Goal: Transaction & Acquisition: Purchase product/service

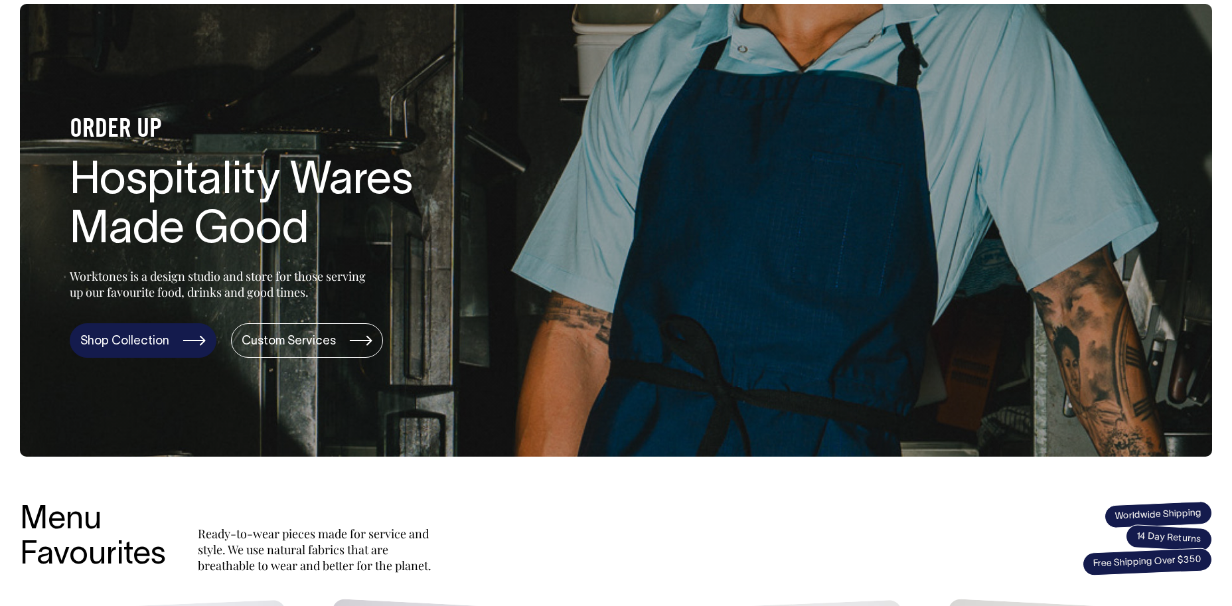
click at [127, 348] on link "Shop Collection" at bounding box center [143, 340] width 147 height 35
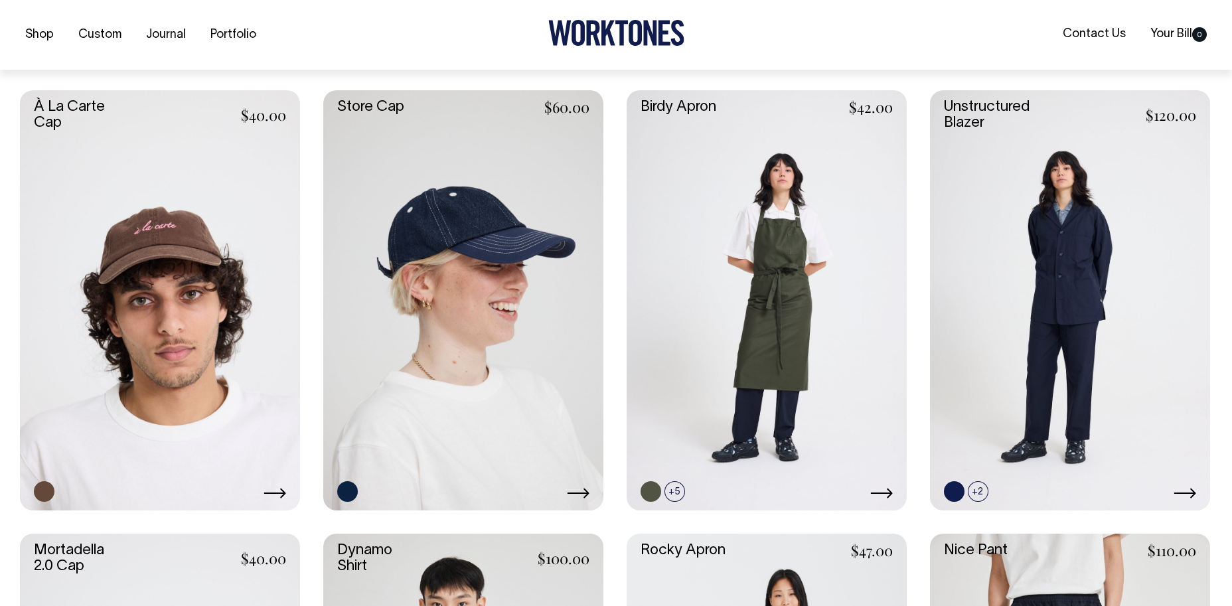
scroll to position [995, 0]
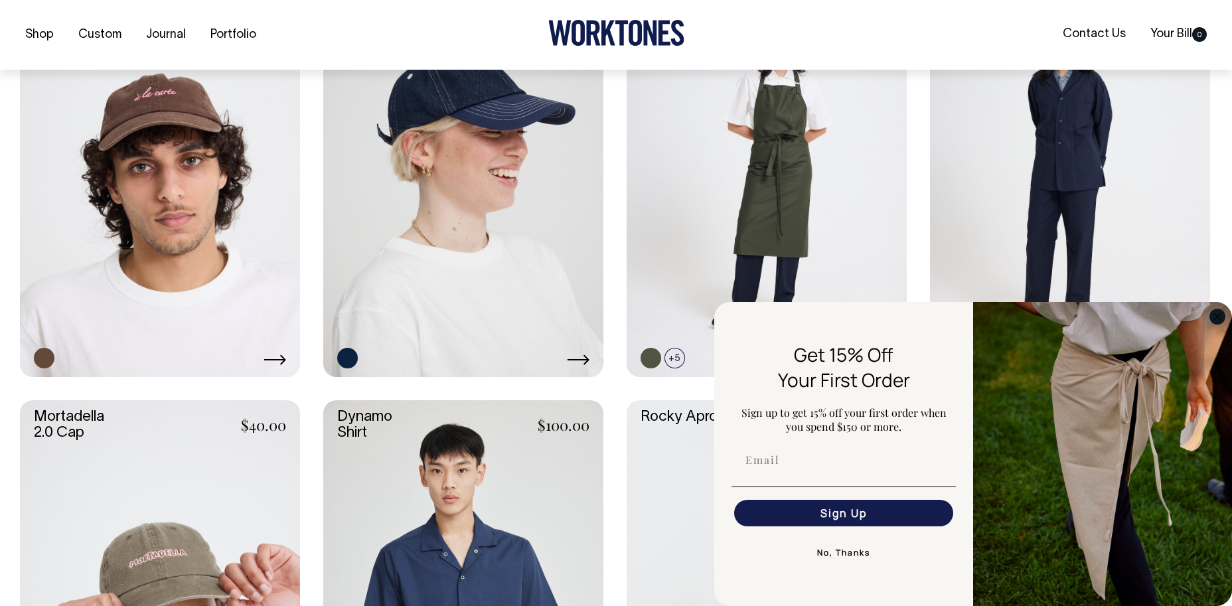
click at [1214, 313] on icon "Close dialog" at bounding box center [1217, 316] width 7 height 7
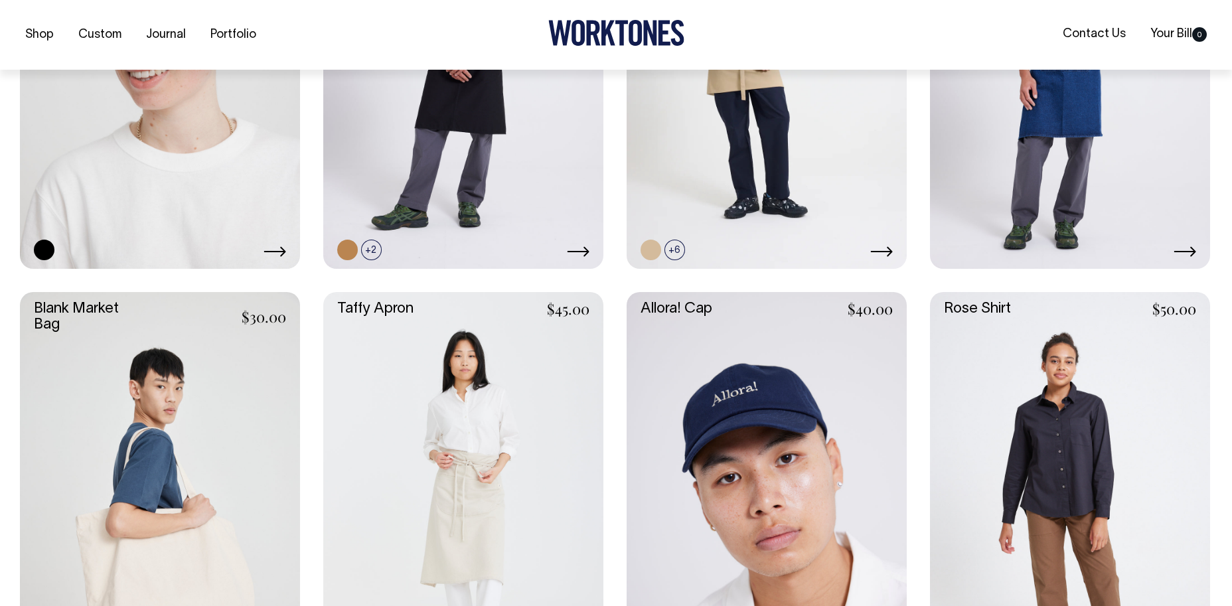
scroll to position [2124, 0]
